Goal: Information Seeking & Learning: Learn about a topic

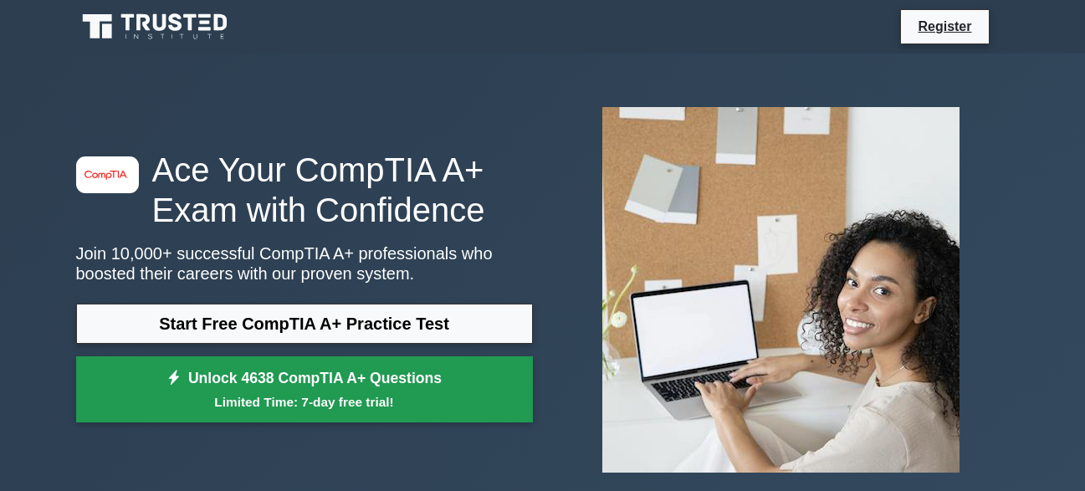
click at [509, 371] on link "Unlock 4638 CompTIA A+ Questions Limited Time: 7-day free trial!" at bounding box center [304, 389] width 457 height 67
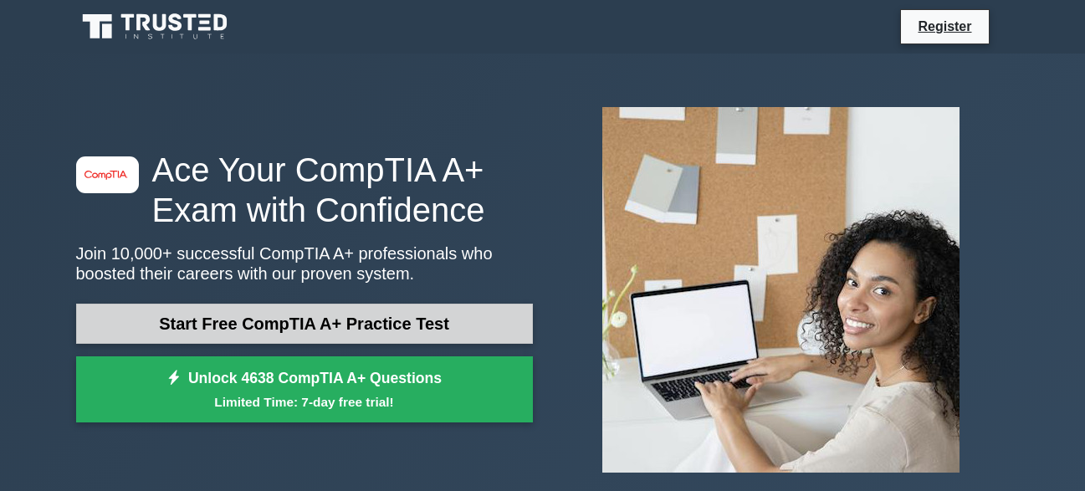
click at [266, 328] on link "Start Free CompTIA A+ Practice Test" at bounding box center [304, 324] width 457 height 40
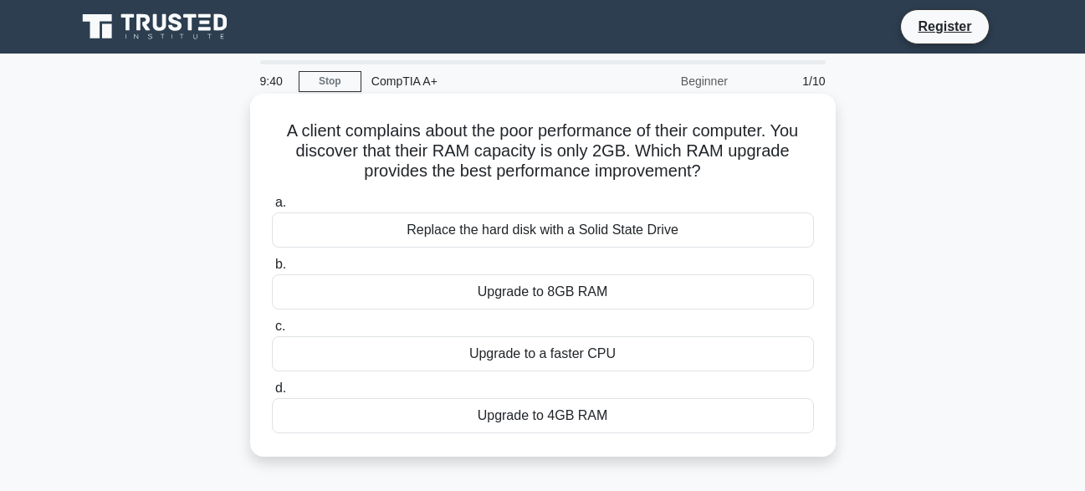
click at [594, 292] on div "Upgrade to 8GB RAM" at bounding box center [543, 291] width 542 height 35
click at [272, 270] on input "b. Upgrade to 8GB RAM" at bounding box center [272, 264] width 0 height 11
